Goal: Information Seeking & Learning: Check status

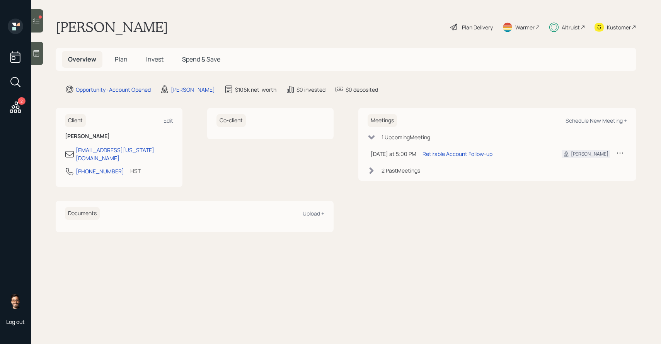
click at [155, 61] on span "Invest" at bounding box center [154, 59] width 17 height 9
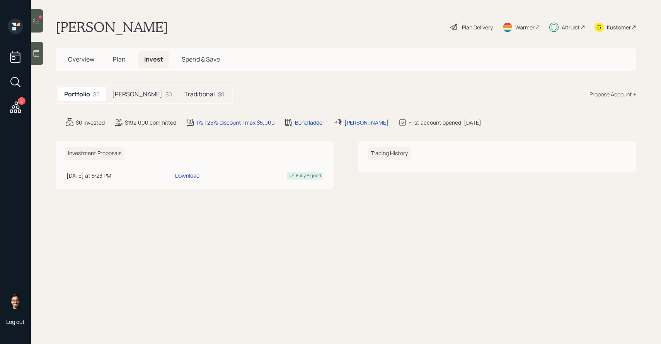
click at [122, 97] on h5 "[PERSON_NAME]" at bounding box center [137, 93] width 50 height 7
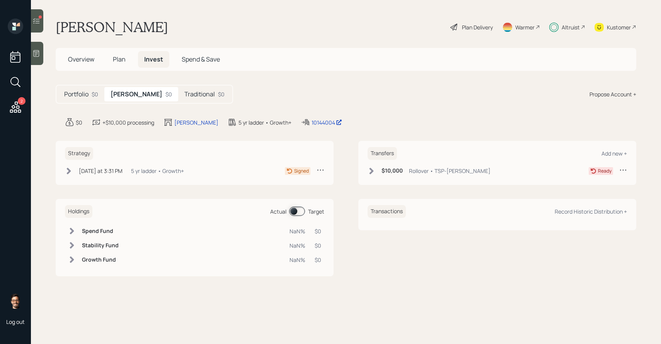
click at [184, 94] on h5 "Traditional" at bounding box center [199, 93] width 31 height 7
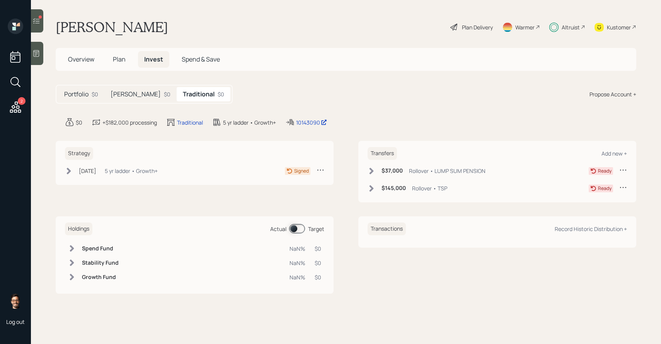
click at [138, 97] on div "[PERSON_NAME] $0" at bounding box center [140, 94] width 72 height 14
